Goal: Task Accomplishment & Management: Manage account settings

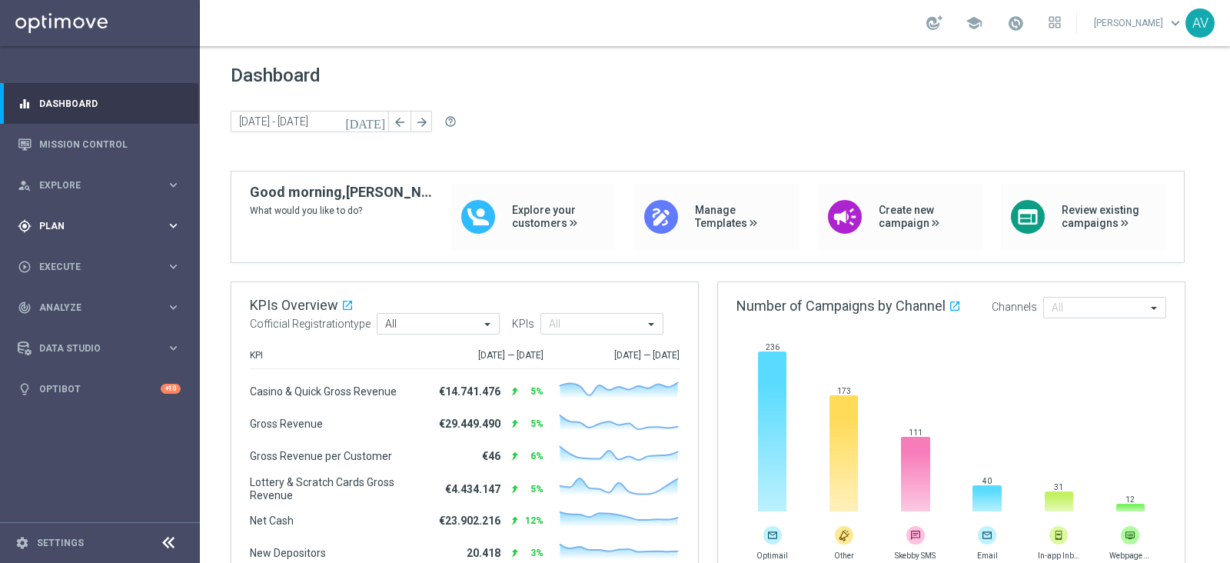
click at [88, 221] on span "Plan" at bounding box center [102, 225] width 127 height 9
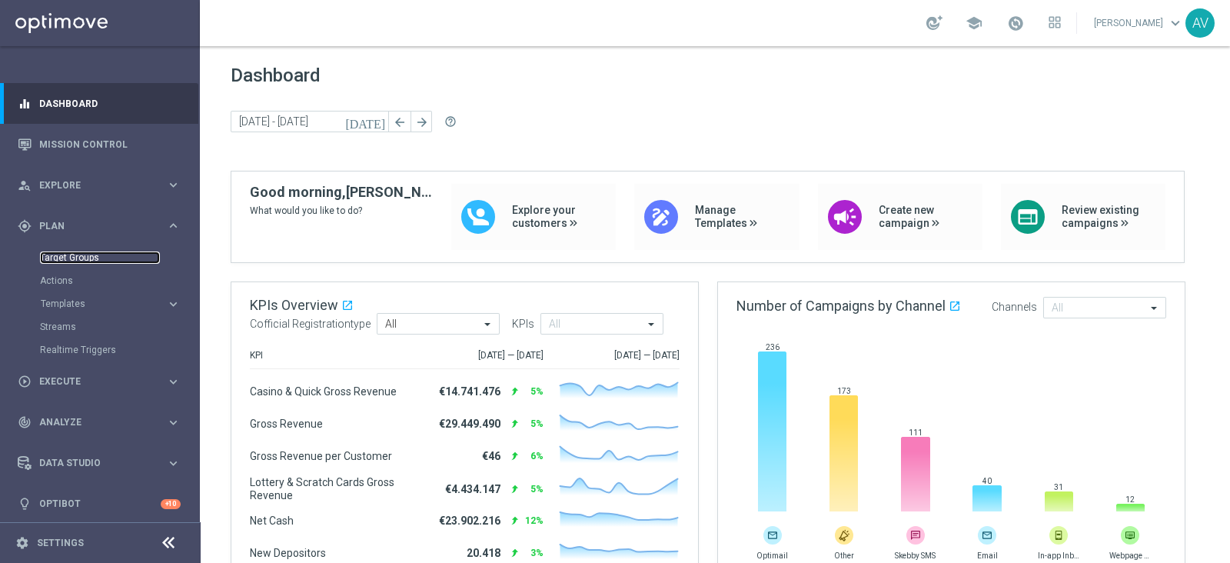
click at [109, 253] on link "Target Groups" at bounding box center [100, 257] width 120 height 12
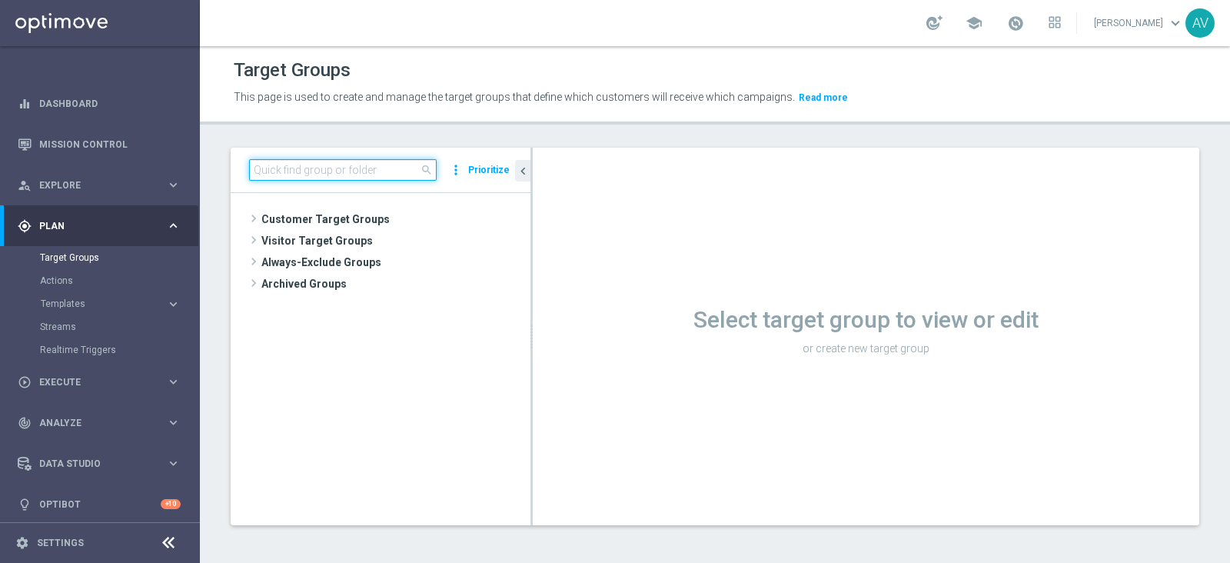
click at [319, 174] on input at bounding box center [343, 170] width 188 height 22
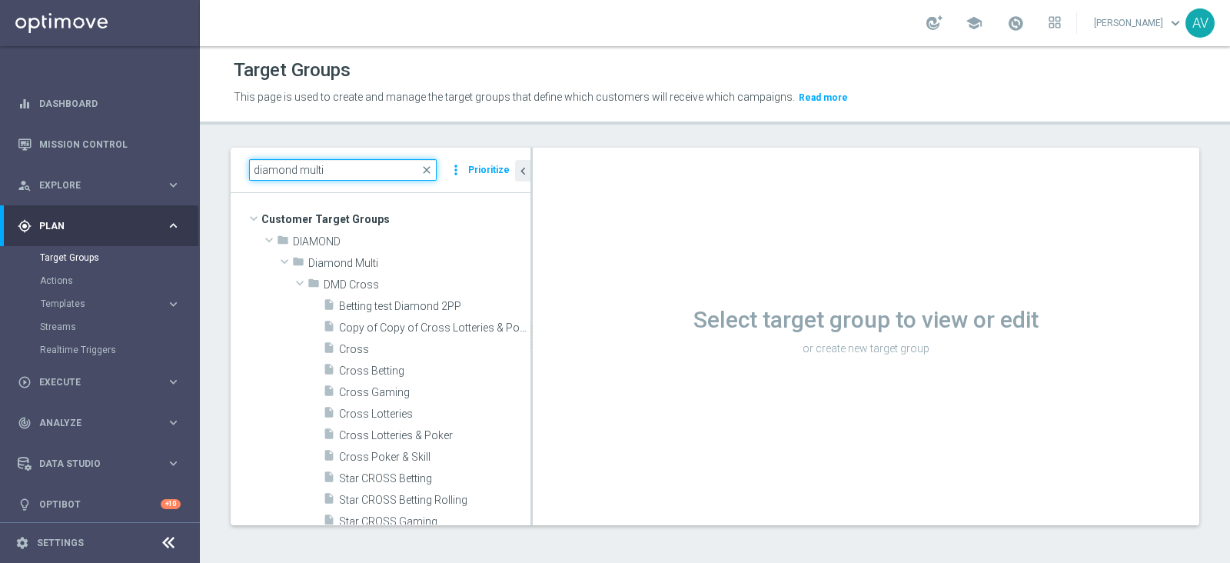
type input "diamond multi"
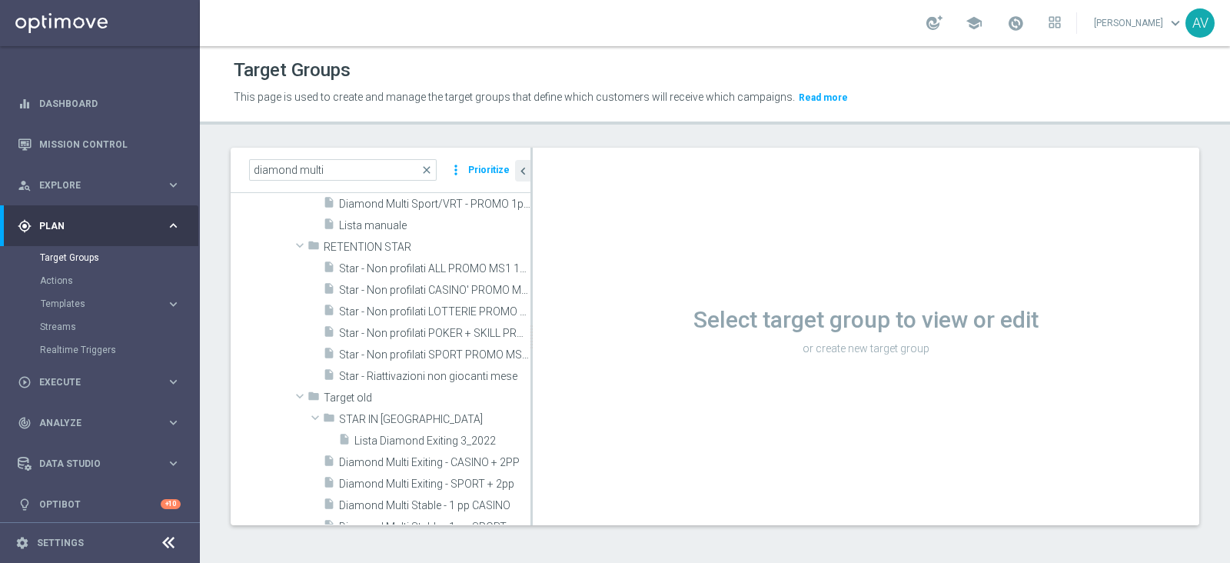
scroll to position [485, 0]
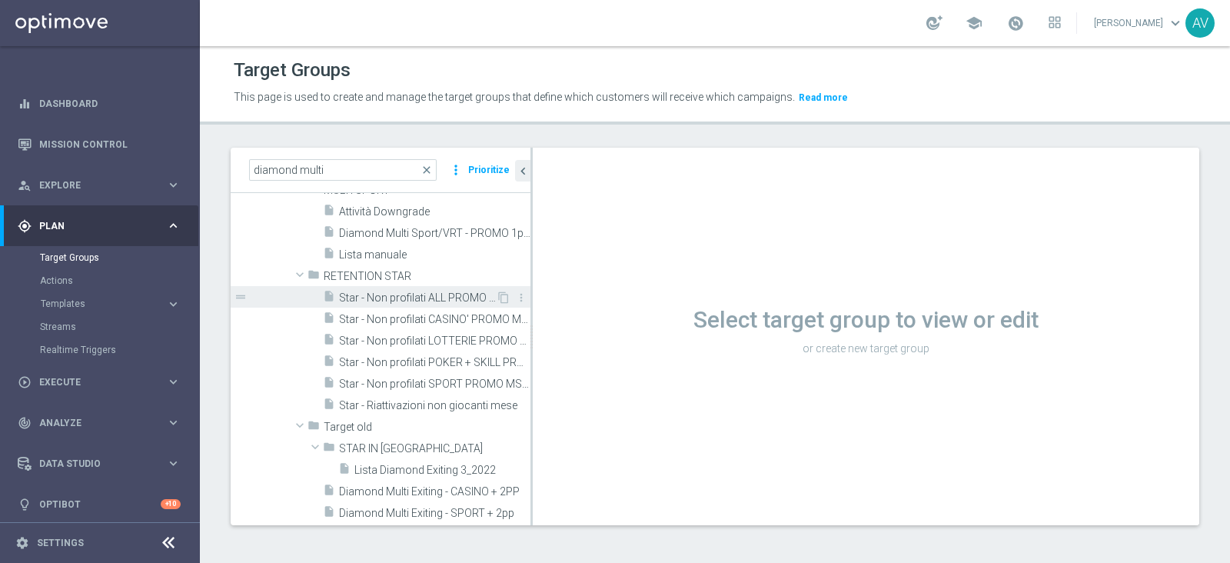
click at [427, 298] on span "Star - Non profilati ALL PROMO MS1 1M (3m)" at bounding box center [417, 297] width 157 height 13
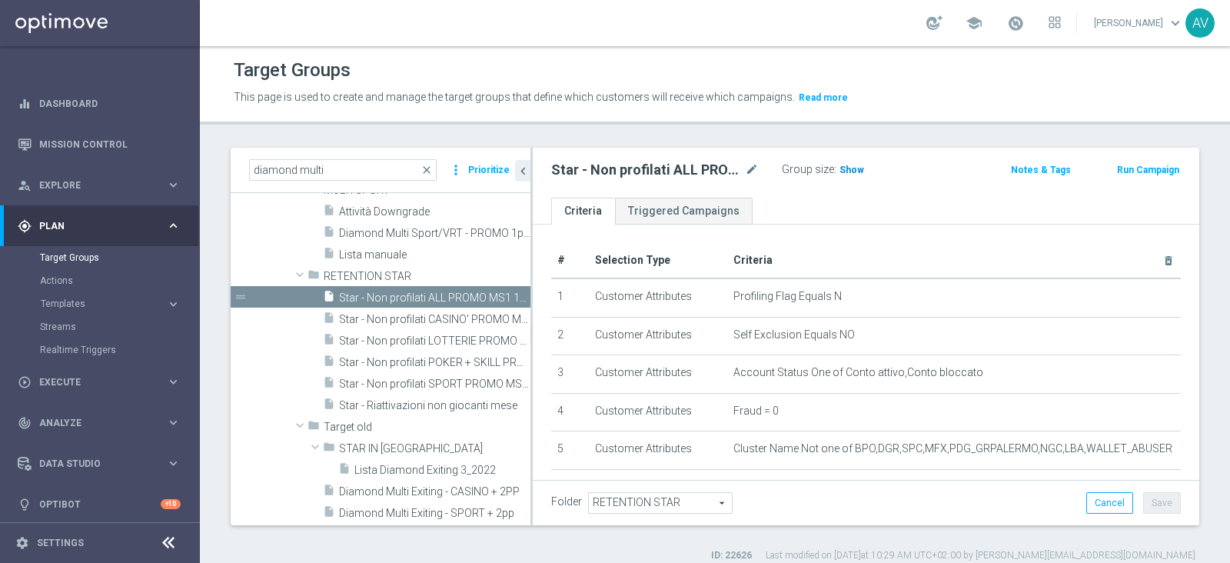
click at [846, 165] on span "Show" at bounding box center [852, 170] width 25 height 11
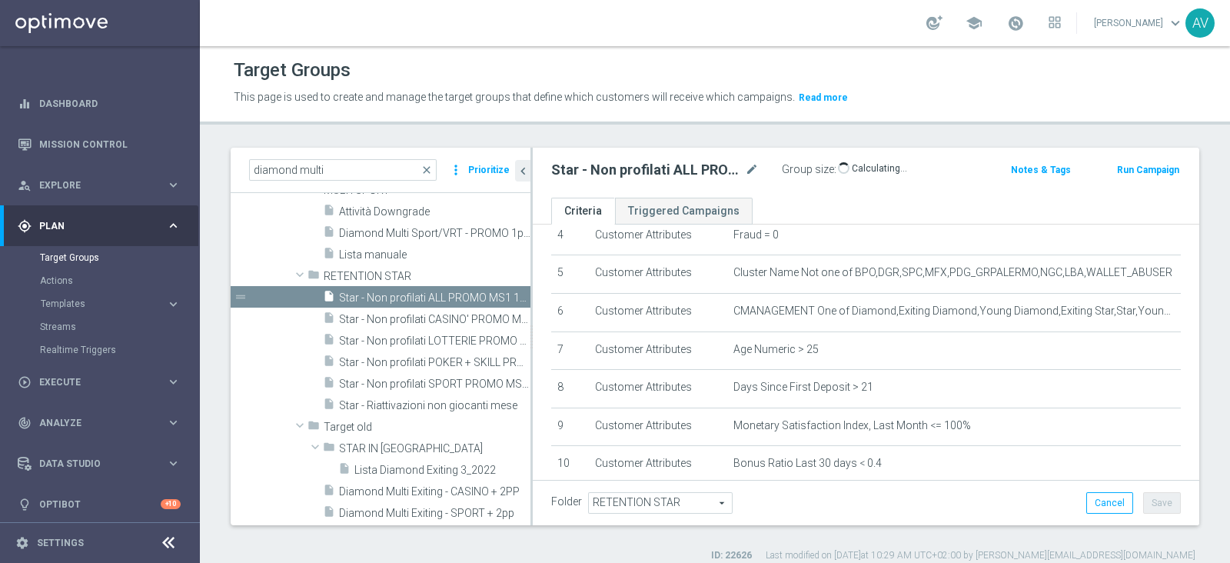
scroll to position [265, 0]
